Goal: Communication & Community: Share content

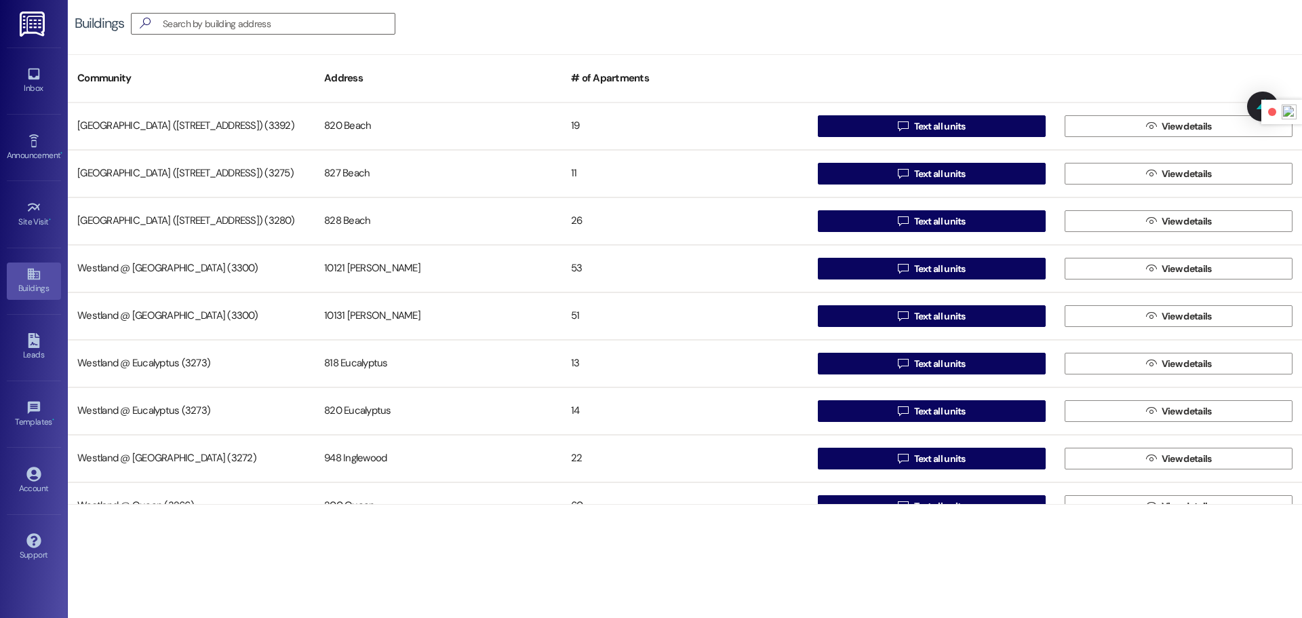
scroll to position [26, 0]
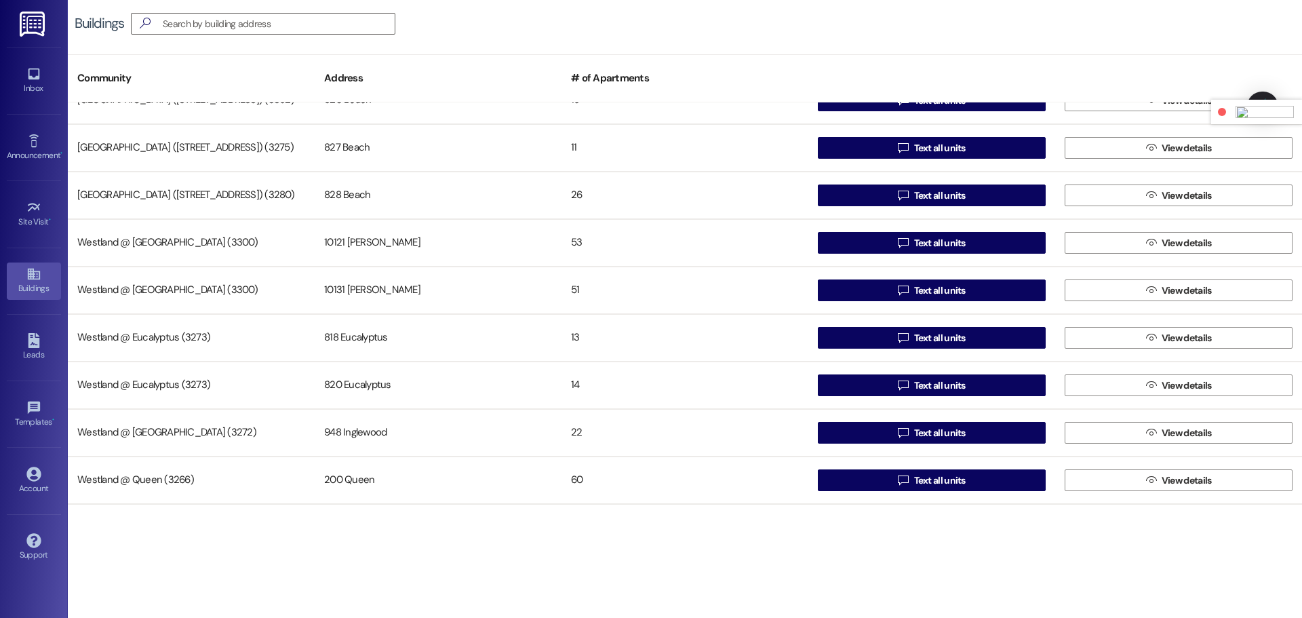
click at [1269, 113] on img at bounding box center [1264, 112] width 58 height 12
click at [590, 258] on div at bounding box center [590, 256] width 14 height 14
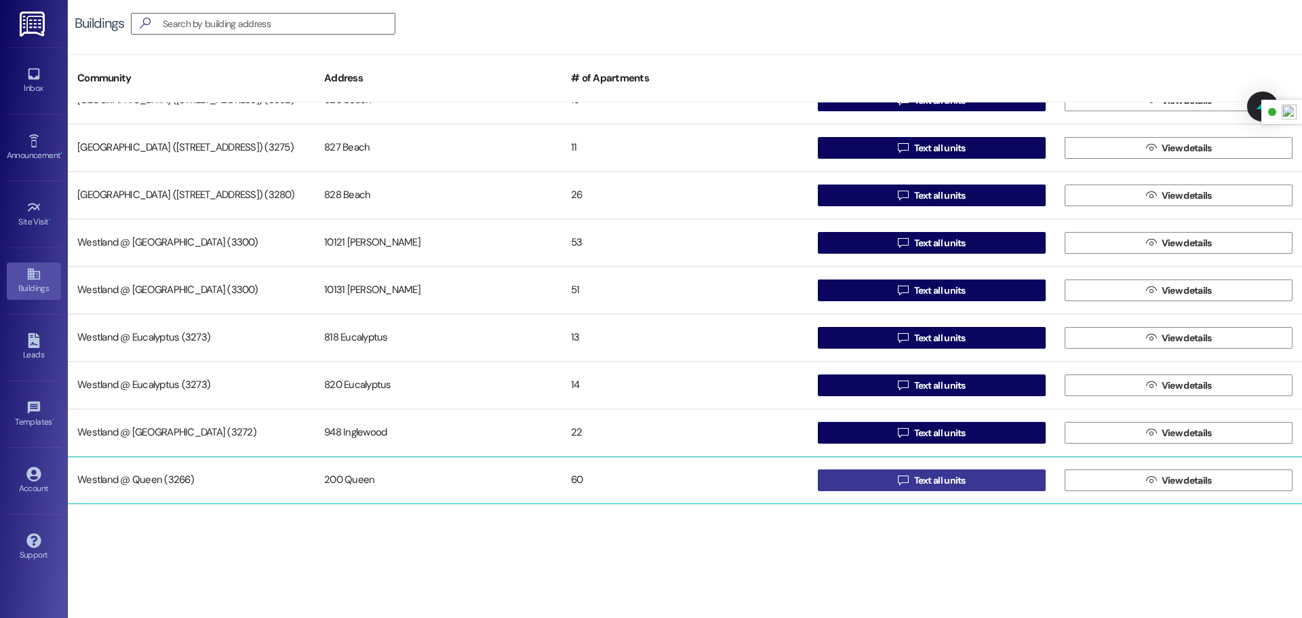
click at [916, 488] on span " Text all units" at bounding box center [931, 480] width 73 height 20
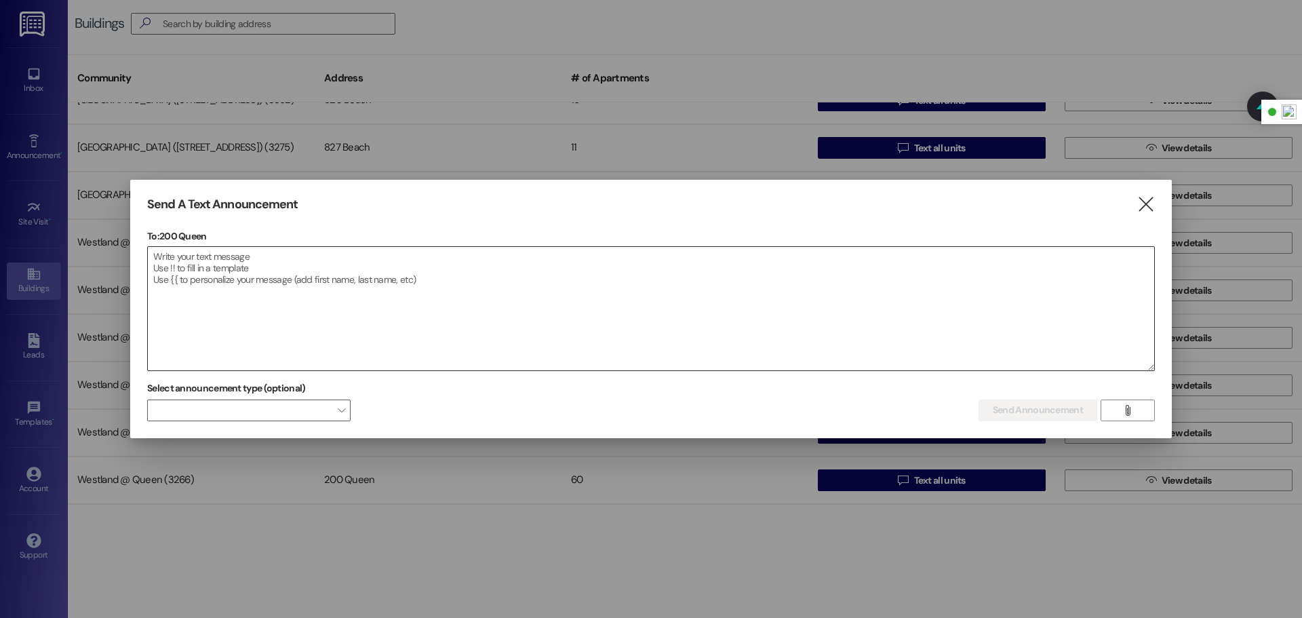
click at [406, 280] on textarea at bounding box center [651, 308] width 1006 height 123
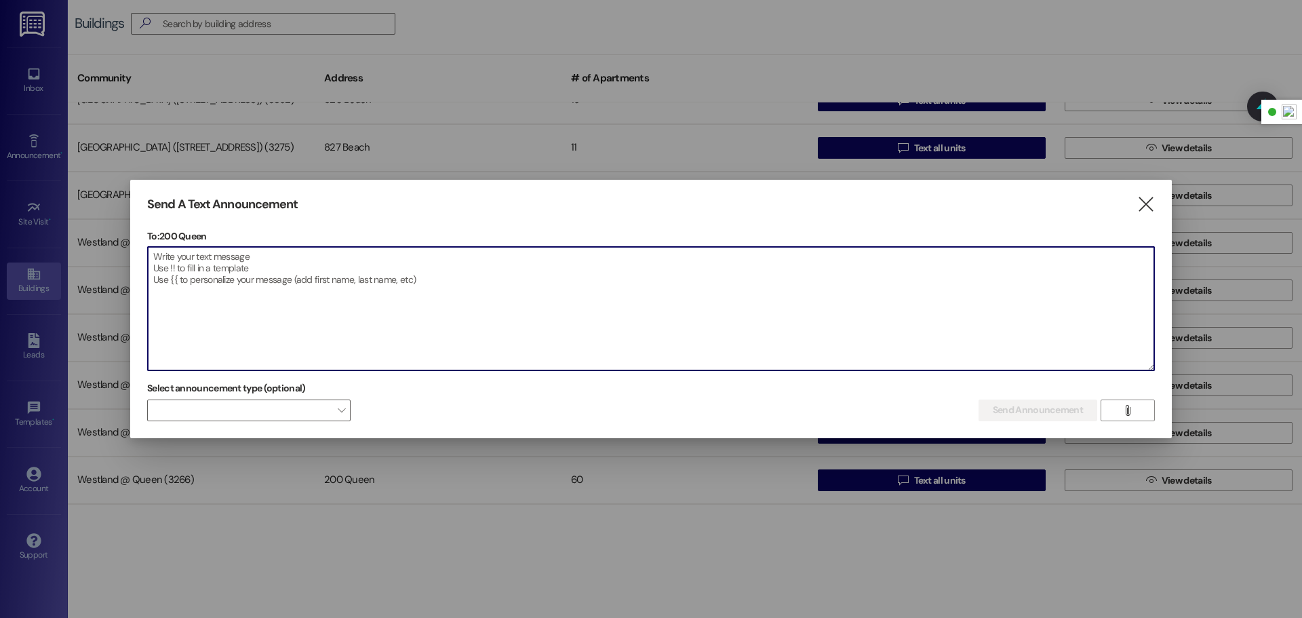
paste textarea "Hello Queen Residents, [PERSON_NAME] is currently working to resolve the power …"
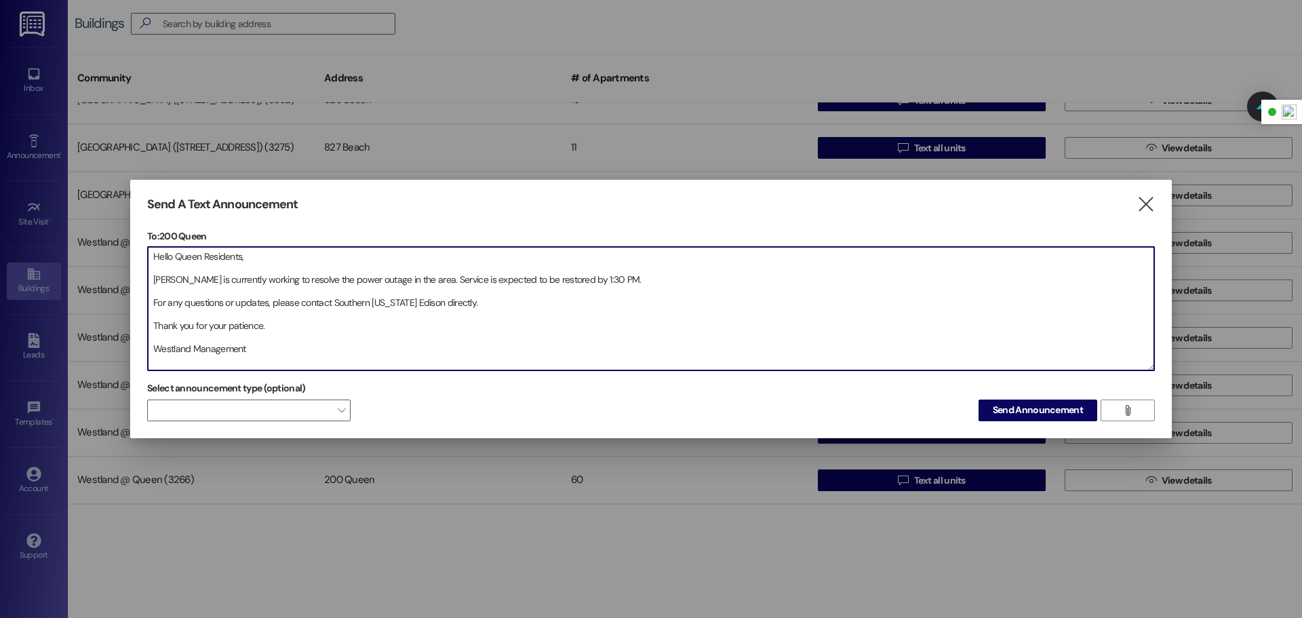
click at [152, 283] on textarea "Hello Queen Residents, [PERSON_NAME] is currently working to resolve the power …" at bounding box center [651, 308] width 1006 height 123
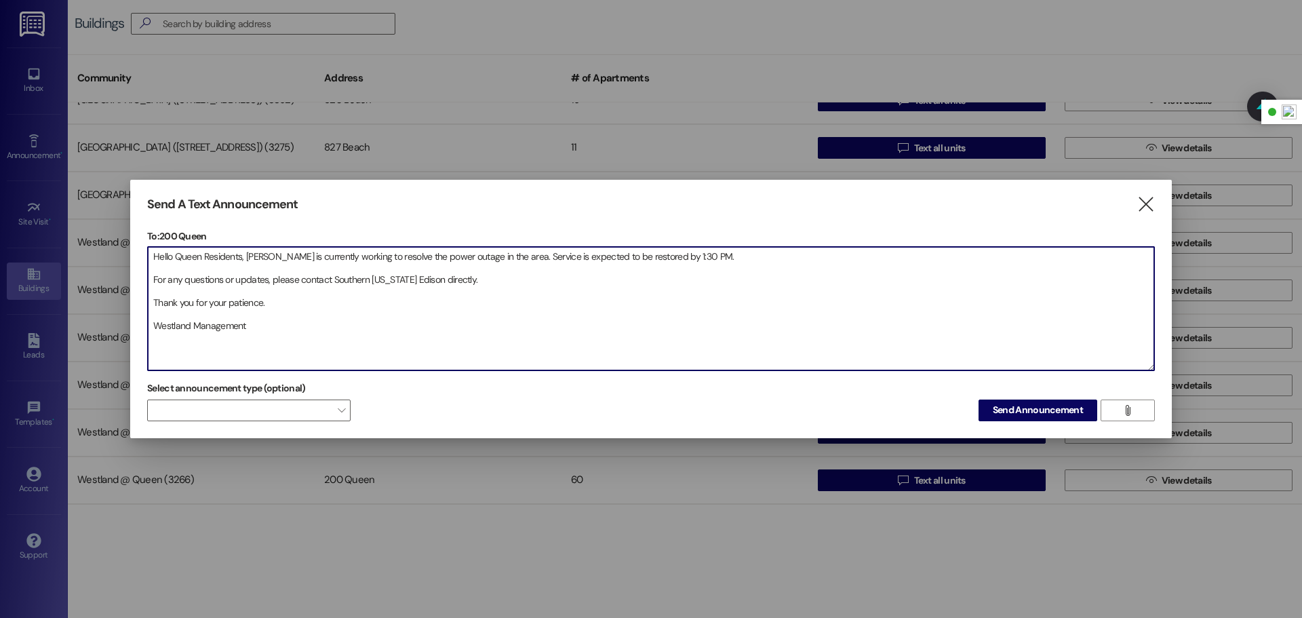
click at [152, 283] on textarea "Hello Queen Residents, [PERSON_NAME] is currently working to resolve the power …" at bounding box center [651, 308] width 1006 height 123
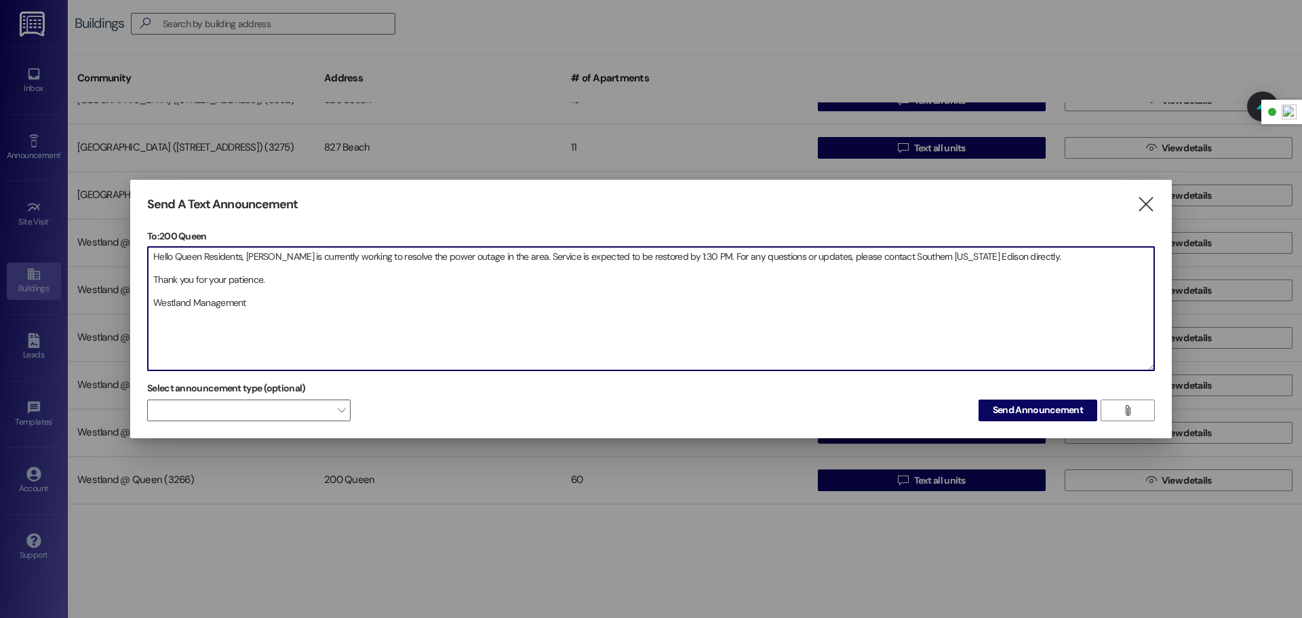
click at [153, 278] on textarea "Hello Queen Residents, [PERSON_NAME] is currently working to resolve the power …" at bounding box center [651, 308] width 1006 height 123
click at [152, 279] on textarea "Hello Queen Residents, [PERSON_NAME] is currently working to resolve the power …" at bounding box center [651, 308] width 1006 height 123
type textarea "Hello Queen Residents, [PERSON_NAME] is currently working to resolve the power …"
click at [1020, 405] on span "Send Announcement" at bounding box center [1037, 410] width 90 height 14
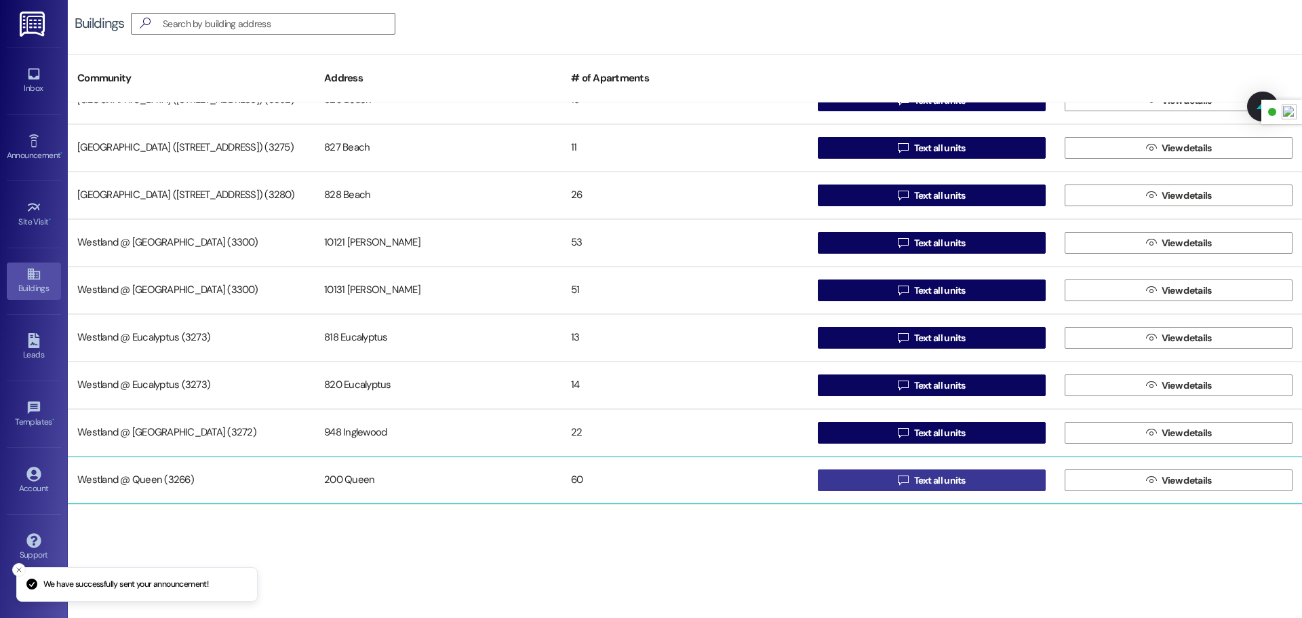
click at [856, 477] on button " Text all units" at bounding box center [932, 480] width 228 height 22
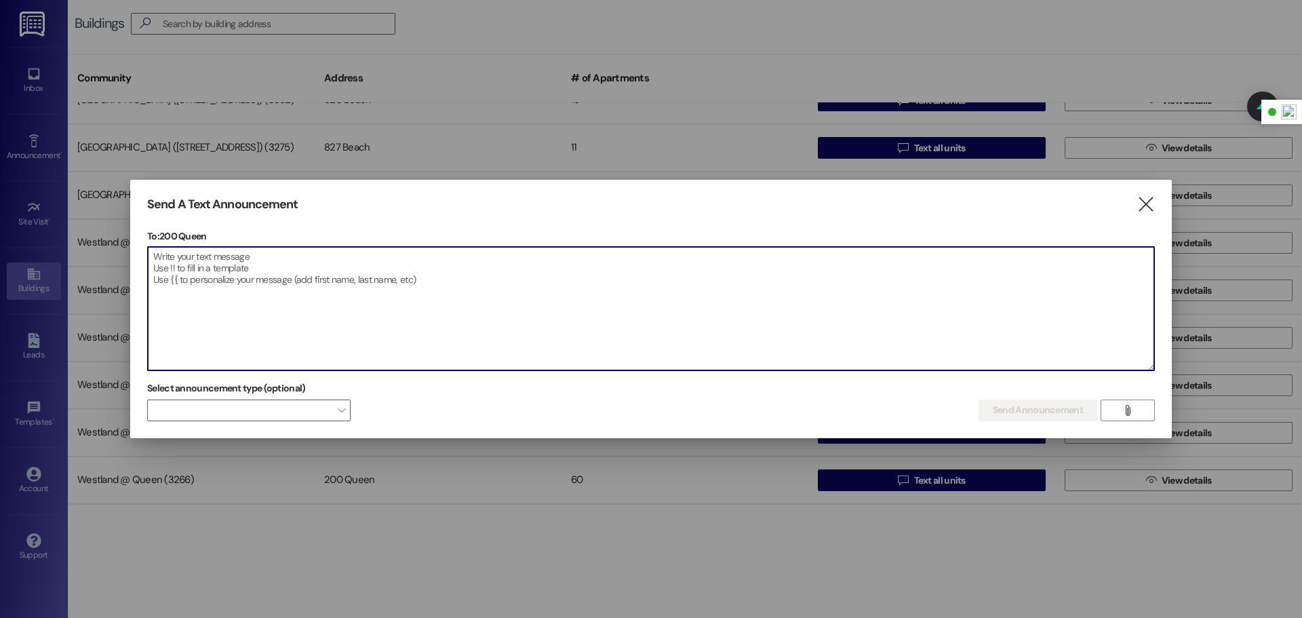
click at [513, 291] on textarea at bounding box center [651, 308] width 1006 height 123
paste textarea "Hola residentes de Queen, [PERSON_NAME] está trabajando para resolver la interr…"
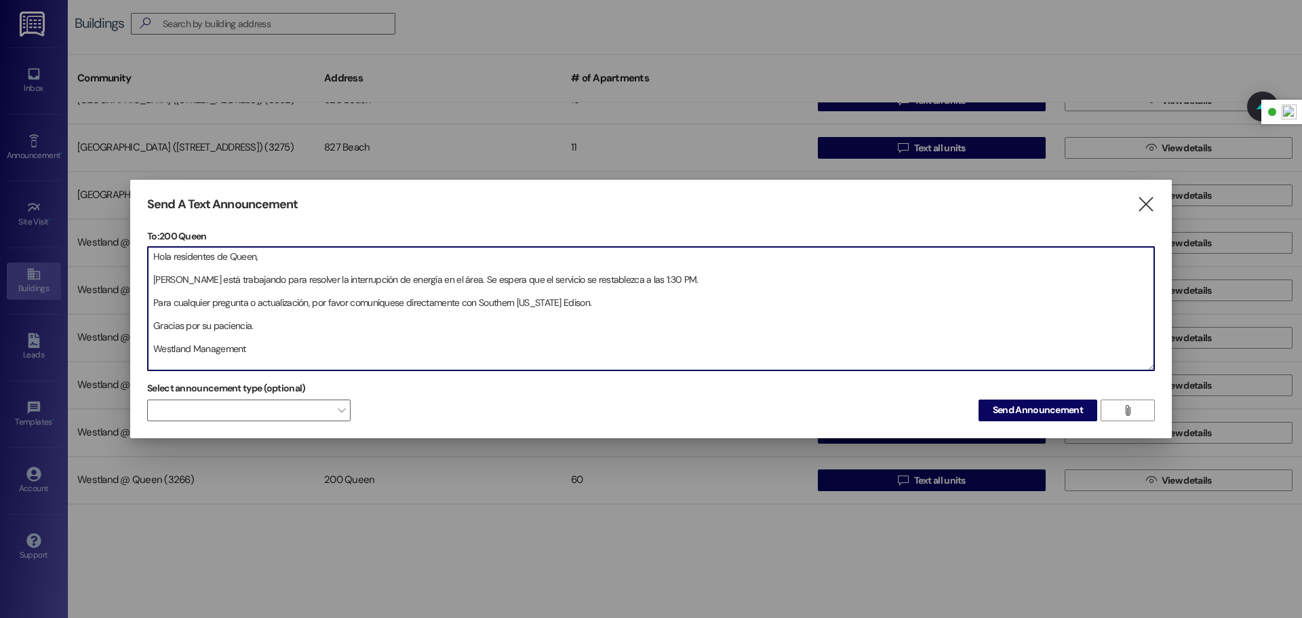
click at [155, 275] on textarea "Hola residentes de Queen, [PERSON_NAME] está trabajando para resolver la interr…" at bounding box center [651, 308] width 1006 height 123
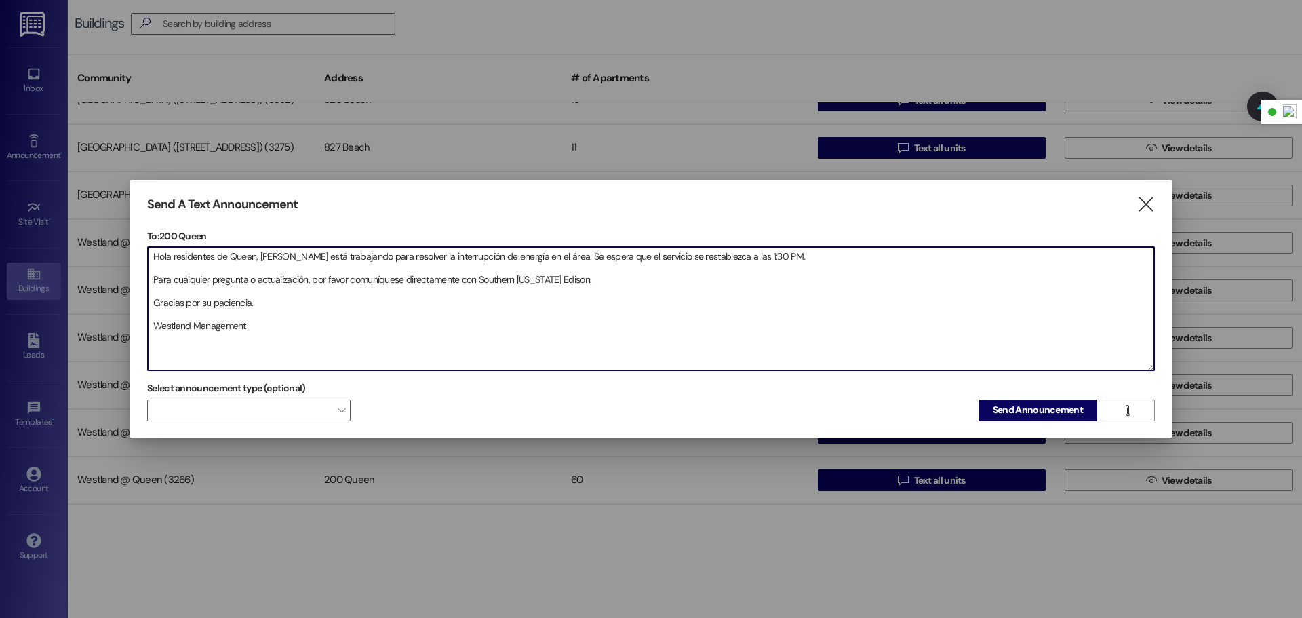
click at [154, 281] on textarea "Hola residentes de Queen, [PERSON_NAME] está trabajando para resolver la interr…" at bounding box center [651, 308] width 1006 height 123
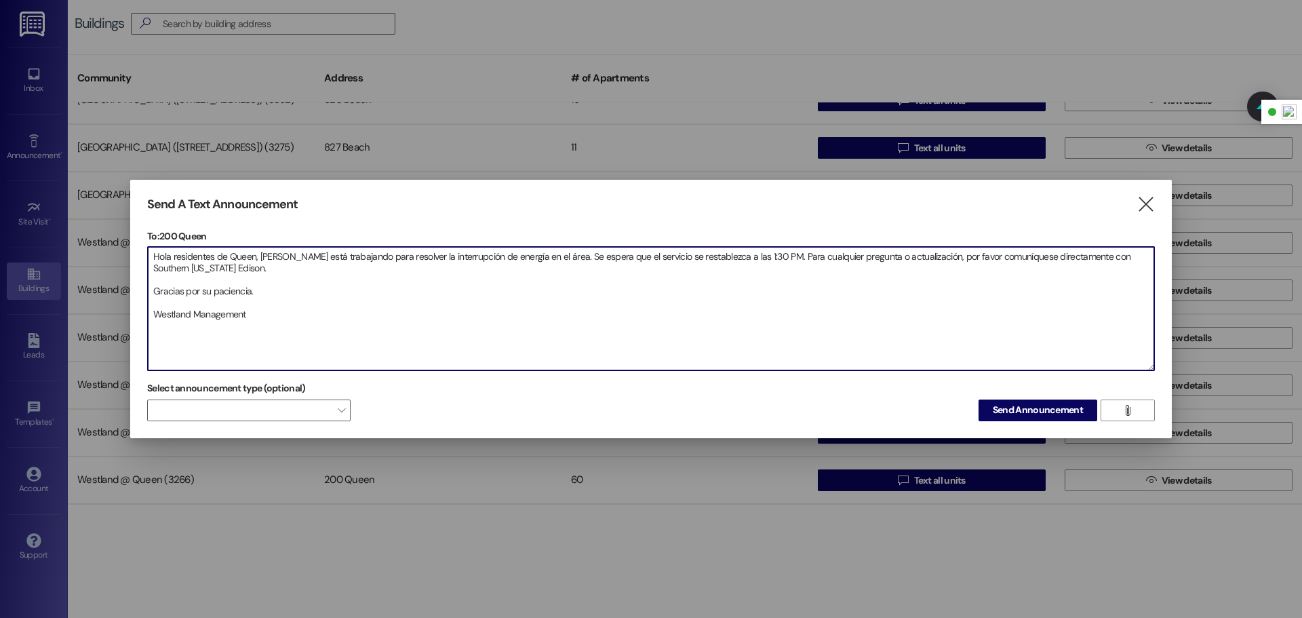
click at [155, 291] on textarea "Hola residentes de Queen, [PERSON_NAME] está trabajando para resolver la interr…" at bounding box center [651, 308] width 1006 height 123
click at [153, 291] on textarea "Hola residentes de Queen, [PERSON_NAME] está trabajando para resolver la interr…" at bounding box center [651, 308] width 1006 height 123
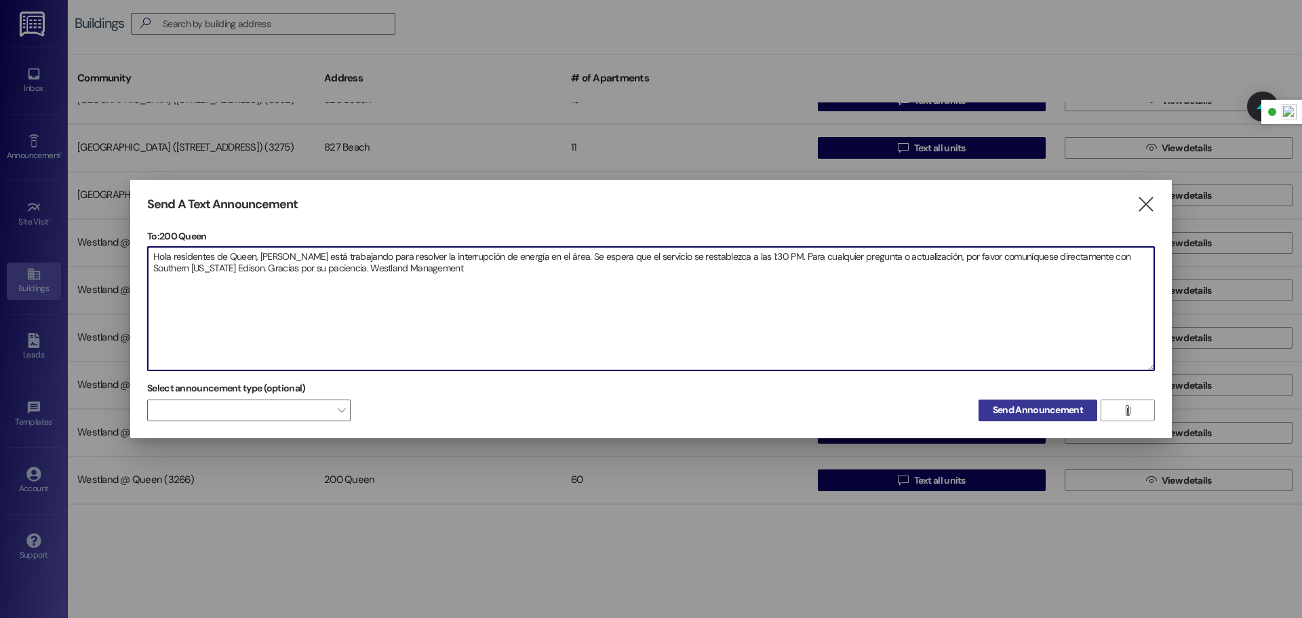
type textarea "Hola residentes de Queen, [PERSON_NAME] está trabajando para resolver la interr…"
click at [1041, 411] on span "Send Announcement" at bounding box center [1037, 410] width 90 height 14
